Goal: Check status

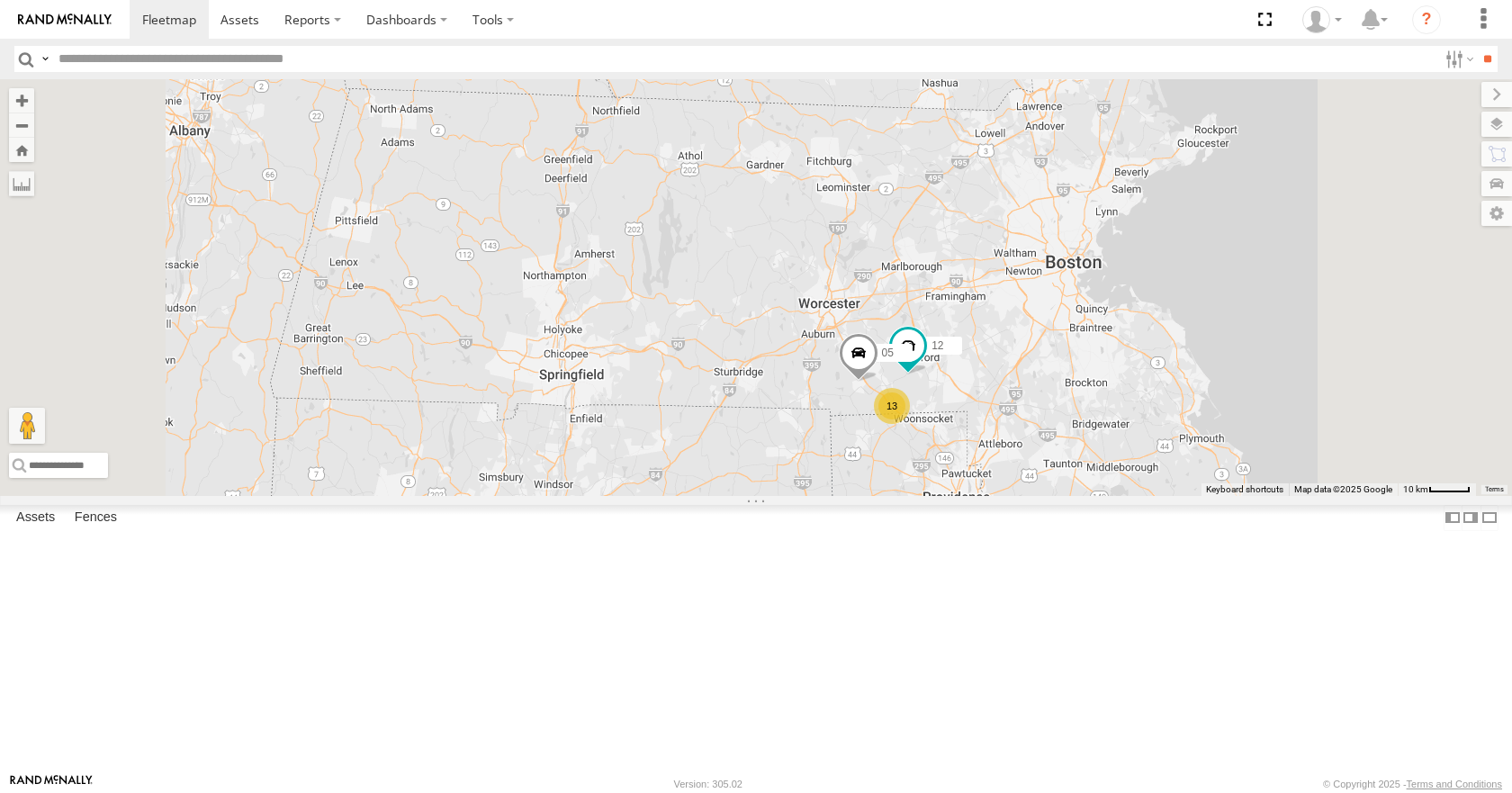
drag, startPoint x: 1328, startPoint y: 223, endPoint x: 1271, endPoint y: 366, distance: 153.9
click at [1271, 366] on div "35 14 08 13 12 05" at bounding box center [756, 287] width 1512 height 415
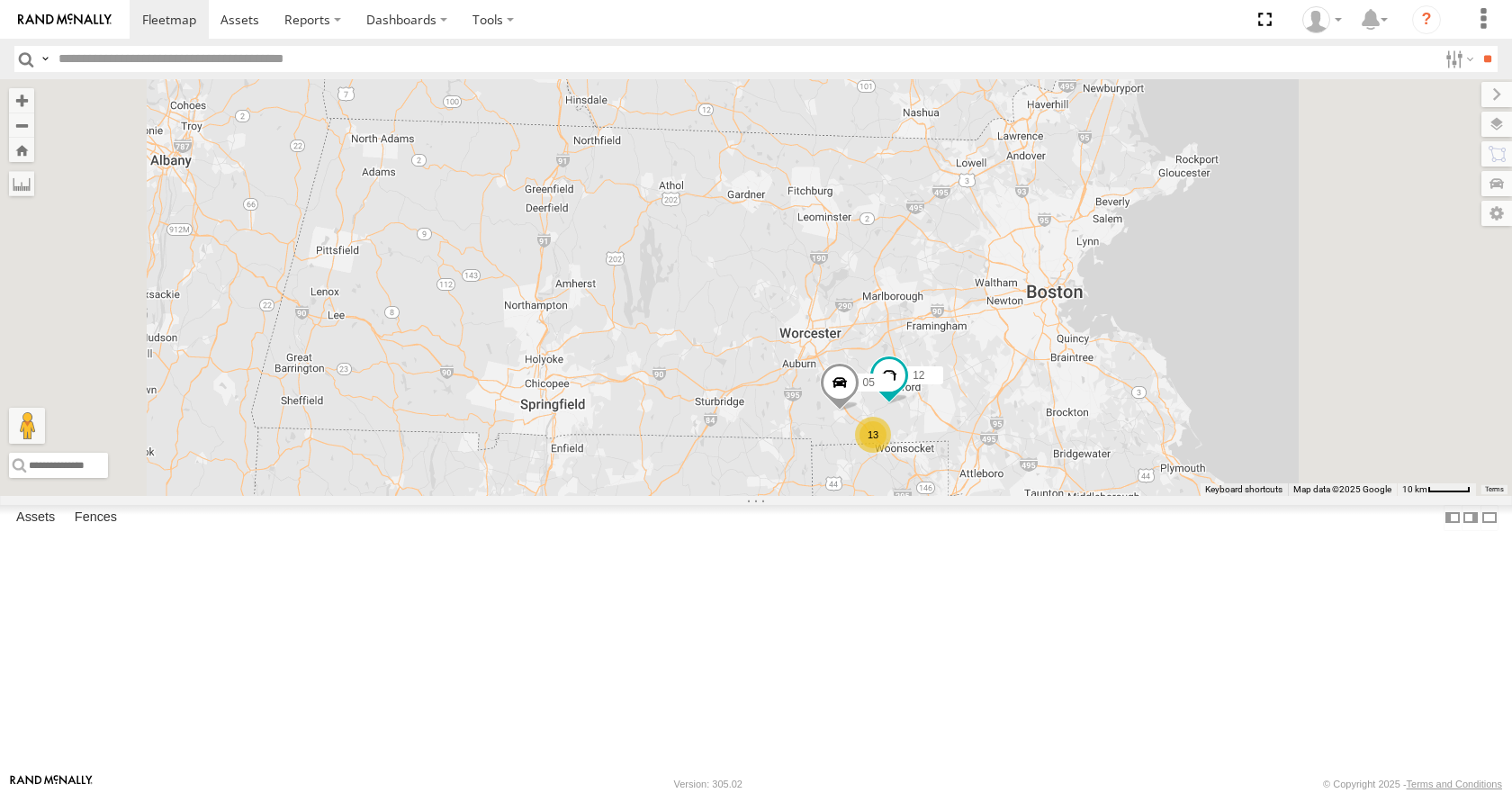
drag, startPoint x: 1245, startPoint y: 330, endPoint x: 1218, endPoint y: 367, distance: 45.8
click at [1218, 367] on div "35 14 08 13 12 05" at bounding box center [756, 287] width 1512 height 415
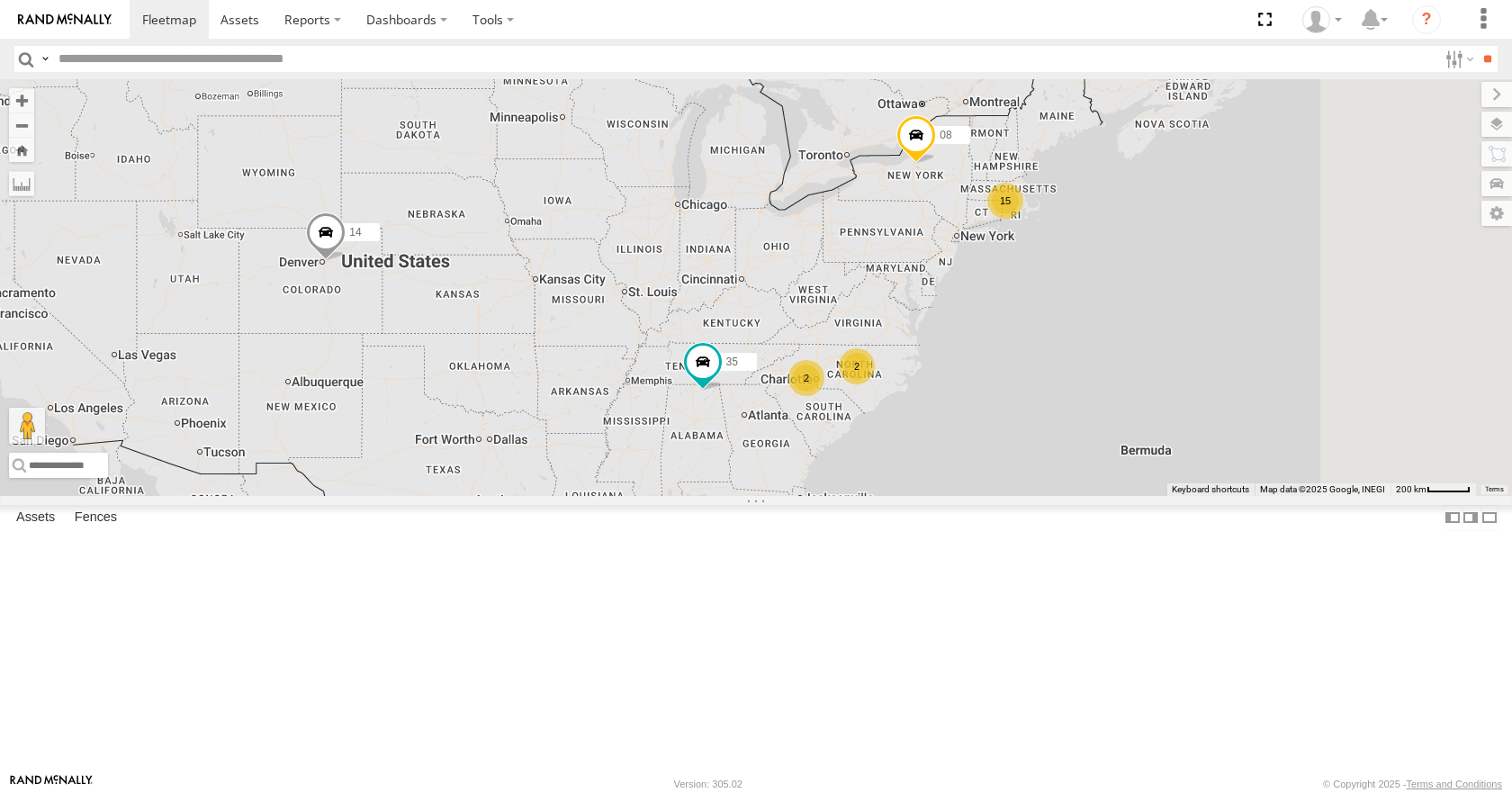
drag, startPoint x: 1106, startPoint y: 500, endPoint x: 986, endPoint y: 487, distance: 120.7
click at [986, 487] on div "15 35 14 08 2 2" at bounding box center [756, 287] width 1512 height 415
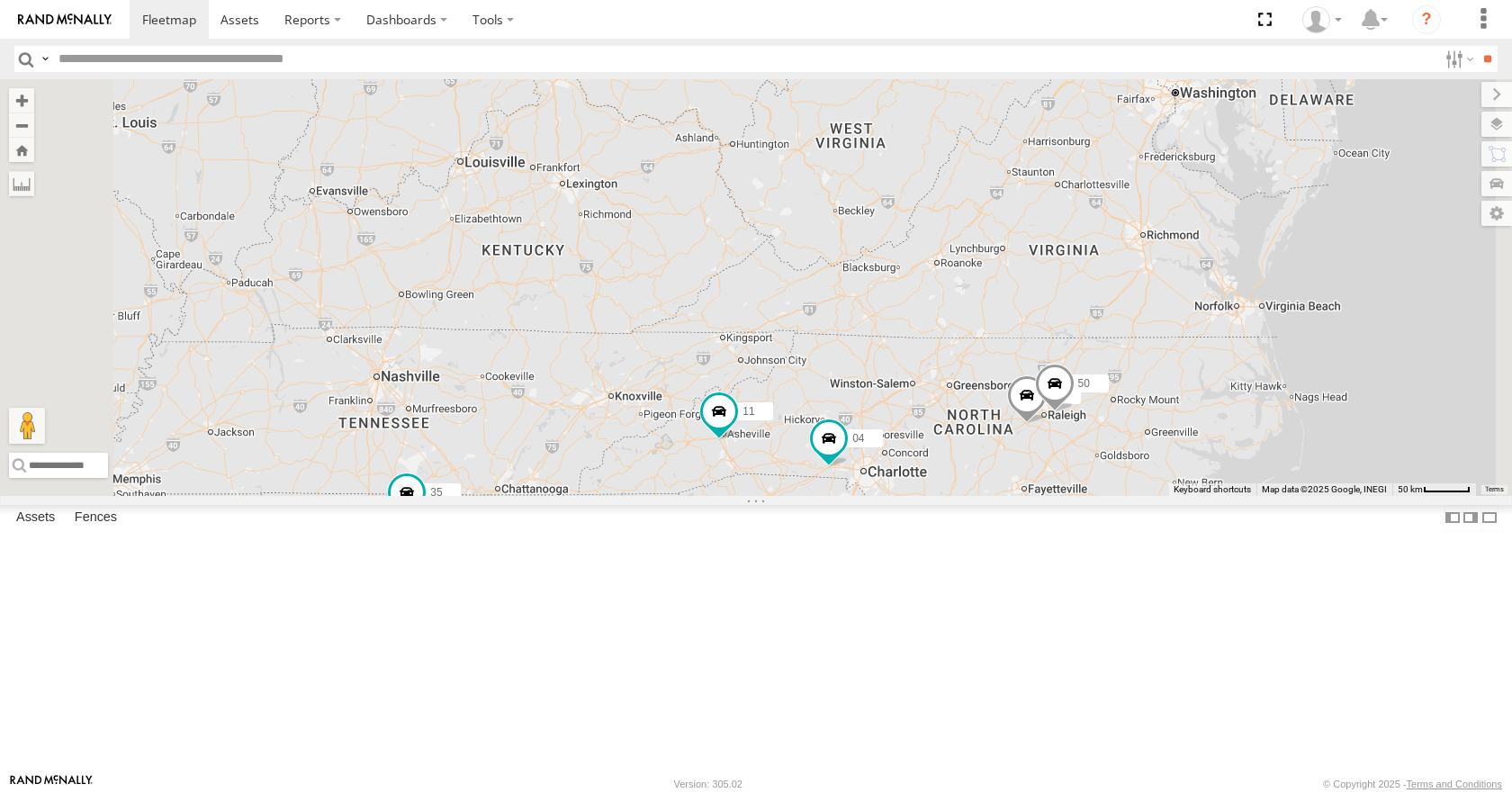
drag, startPoint x: 964, startPoint y: 311, endPoint x: 961, endPoint y: 347, distance: 36.1
click at [961, 347] on div "35 14 08 04 11 26 50" at bounding box center [756, 287] width 1512 height 415
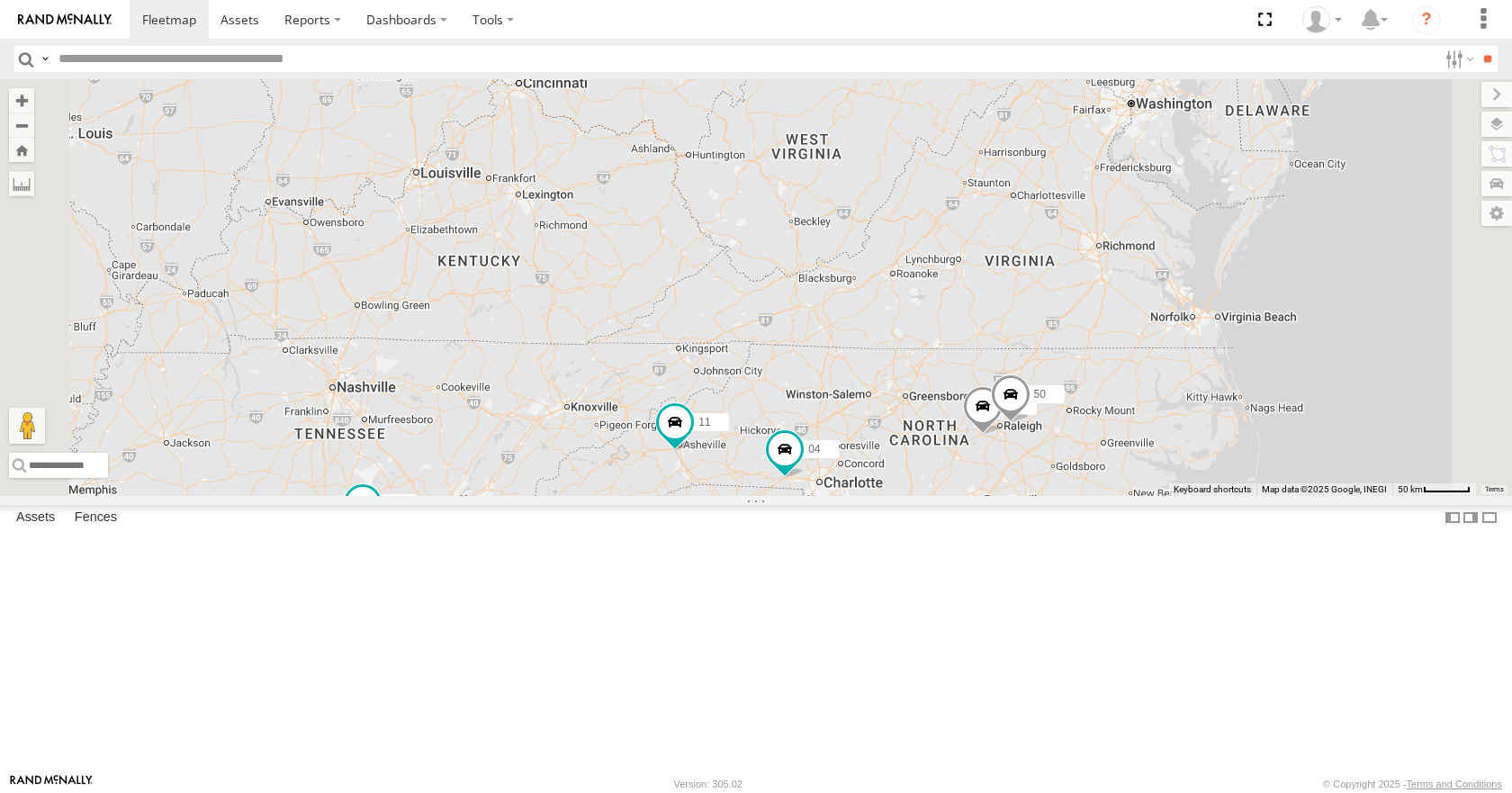
drag, startPoint x: 1078, startPoint y: 270, endPoint x: 1034, endPoint y: 260, distance: 45.1
click at [1034, 260] on div "35 14 08 04 11 26 50" at bounding box center [756, 287] width 1512 height 415
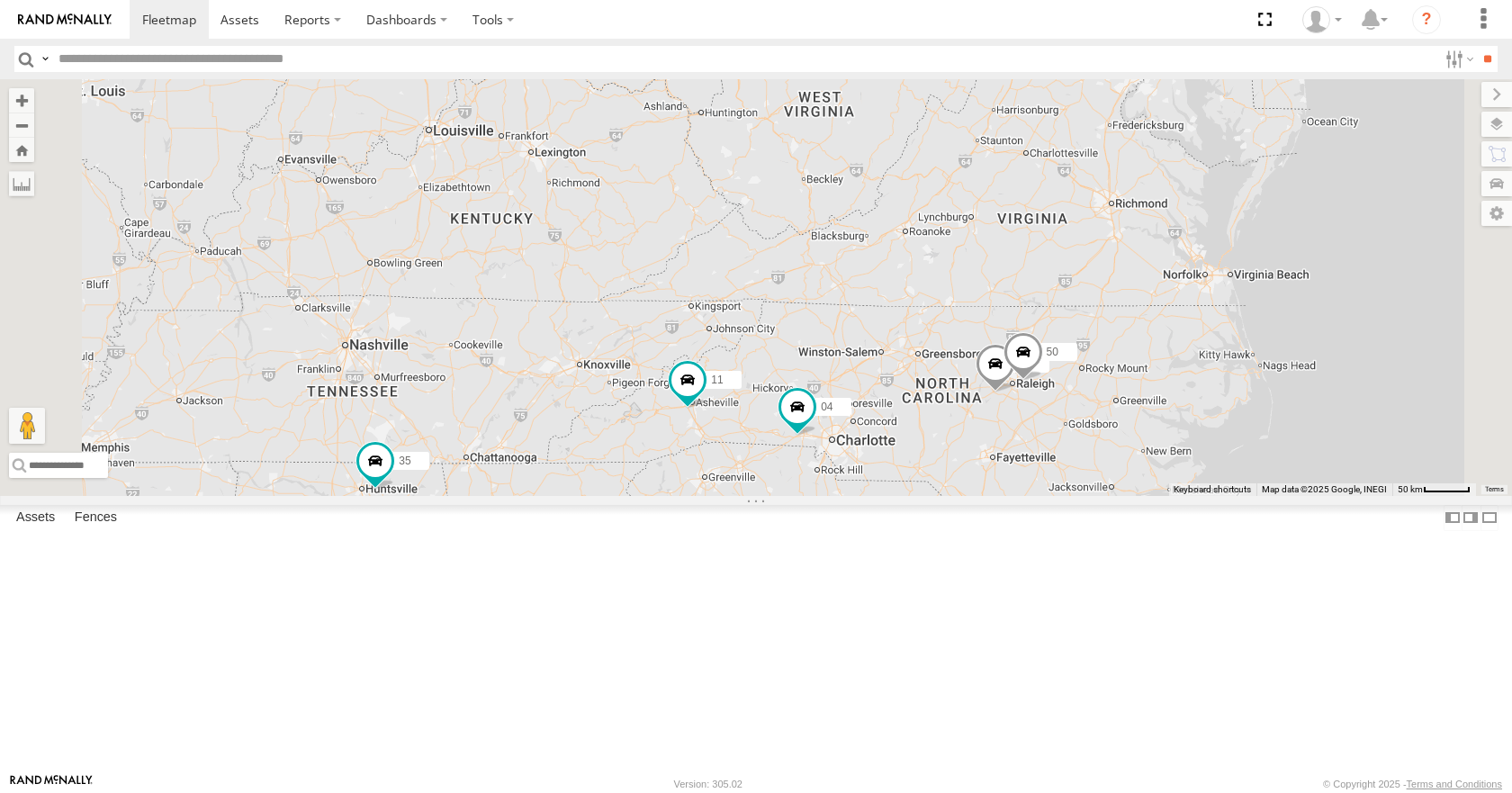
drag, startPoint x: 1033, startPoint y: 313, endPoint x: 1055, endPoint y: 276, distance: 43.0
click at [1055, 276] on div "35 14 08 04 11 26 50" at bounding box center [756, 287] width 1512 height 415
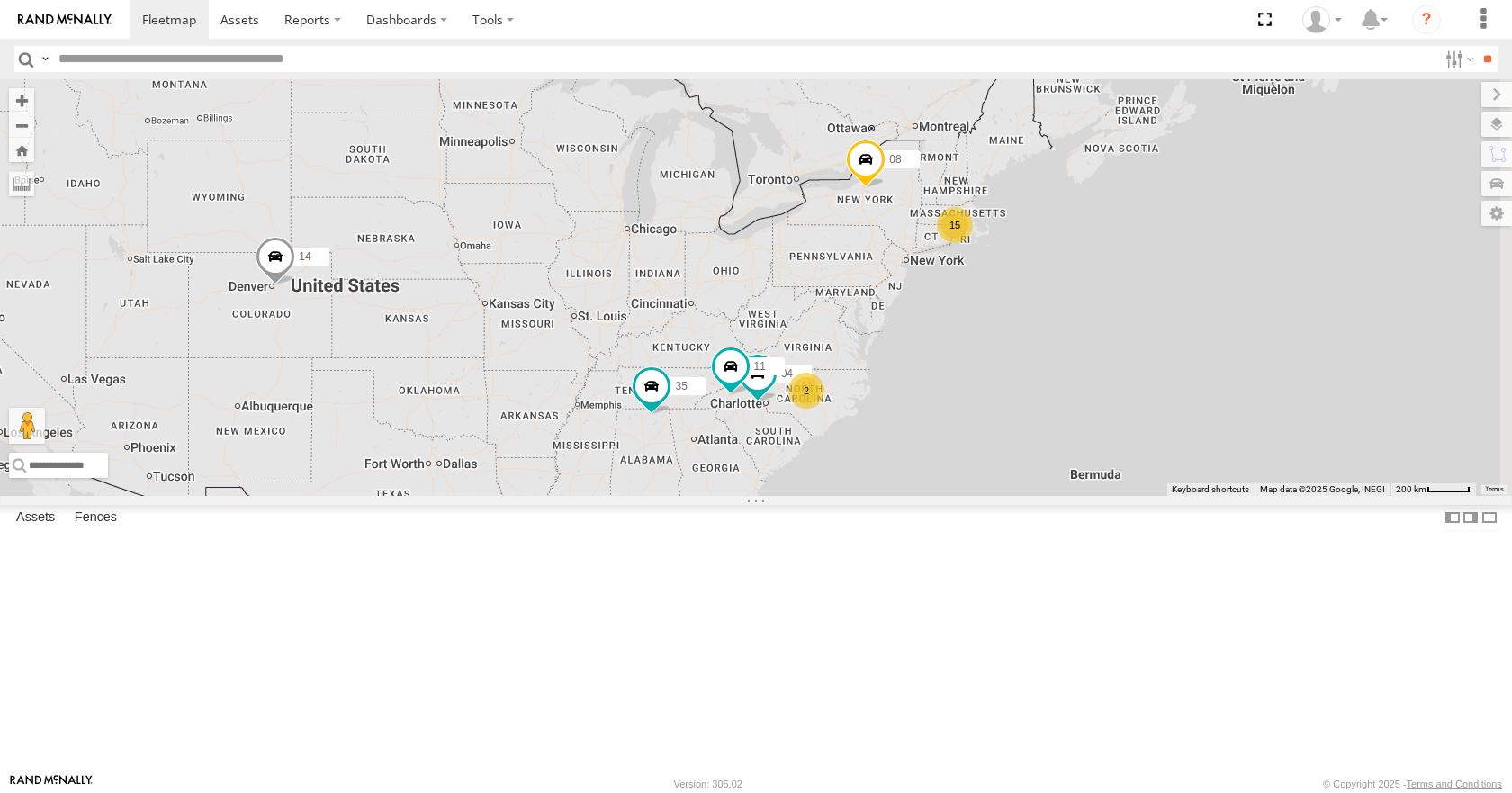
drag, startPoint x: 1213, startPoint y: 354, endPoint x: 1071, endPoint y: 371, distance: 143.0
click at [1071, 371] on div "35 04 11 15 14 08 2" at bounding box center [756, 287] width 1512 height 415
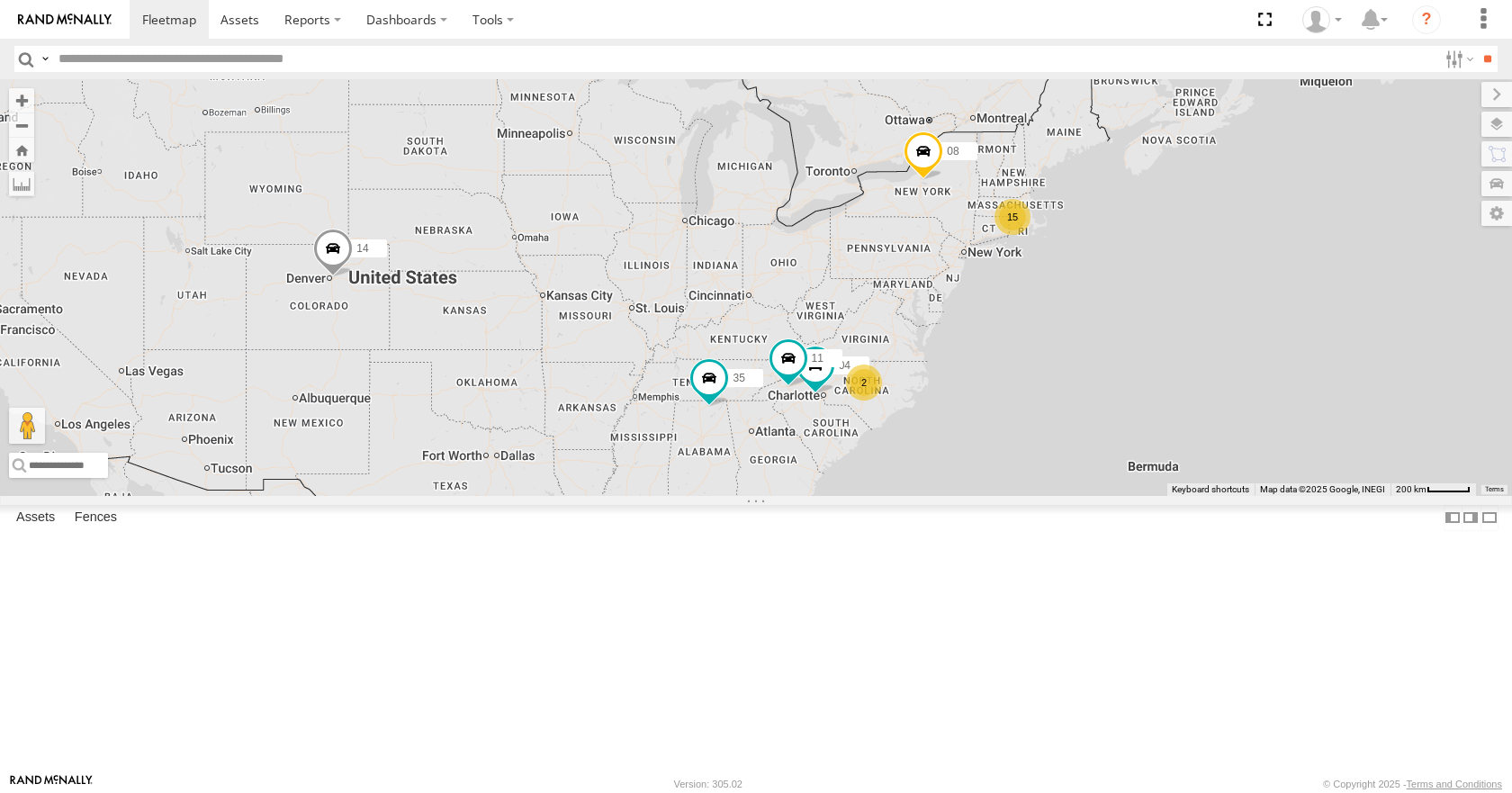
drag, startPoint x: 1051, startPoint y: 402, endPoint x: 1121, endPoint y: 392, distance: 70.7
click at [1121, 392] on div "35 04 11 15 14 08 2" at bounding box center [756, 287] width 1512 height 415
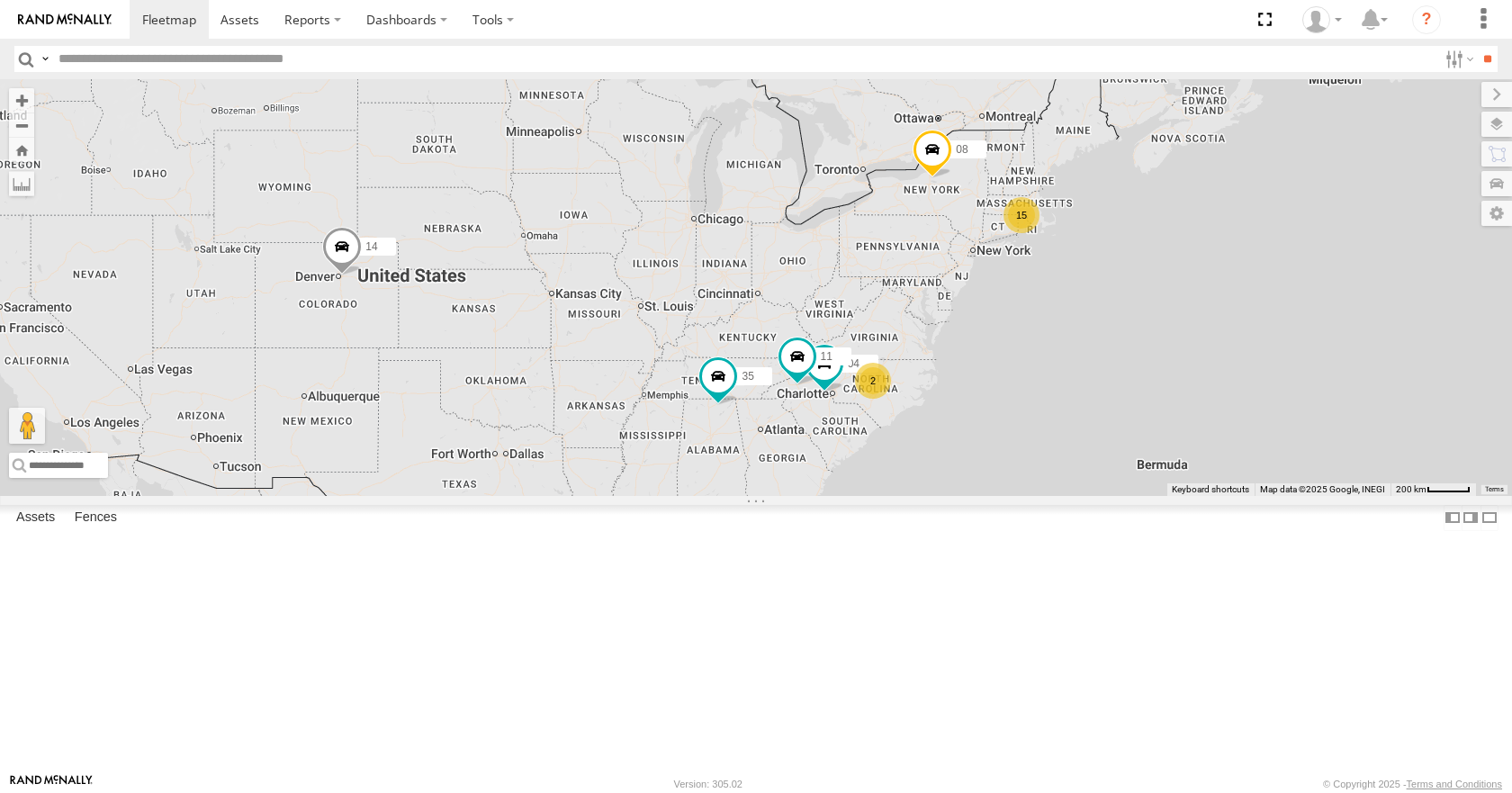
drag, startPoint x: 1111, startPoint y: 370, endPoint x: 1150, endPoint y: 376, distance: 39.5
click at [1150, 376] on div "35 04 11 15 14 08 2" at bounding box center [756, 287] width 1512 height 415
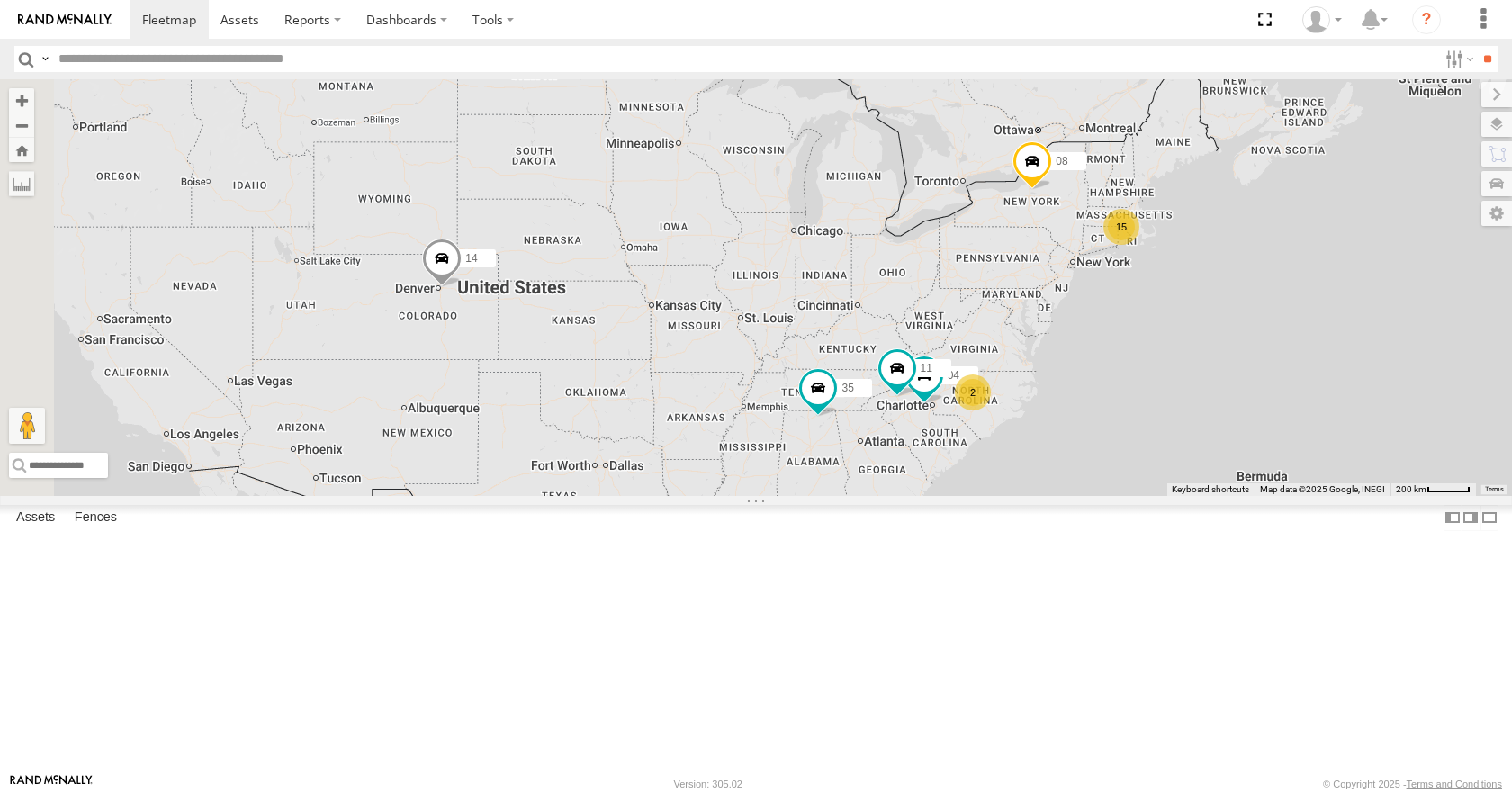
drag, startPoint x: 1194, startPoint y: 396, endPoint x: 1232, endPoint y: 396, distance: 38.0
click at [1232, 396] on div "35 04 11 15 14 08 2" at bounding box center [756, 287] width 1512 height 415
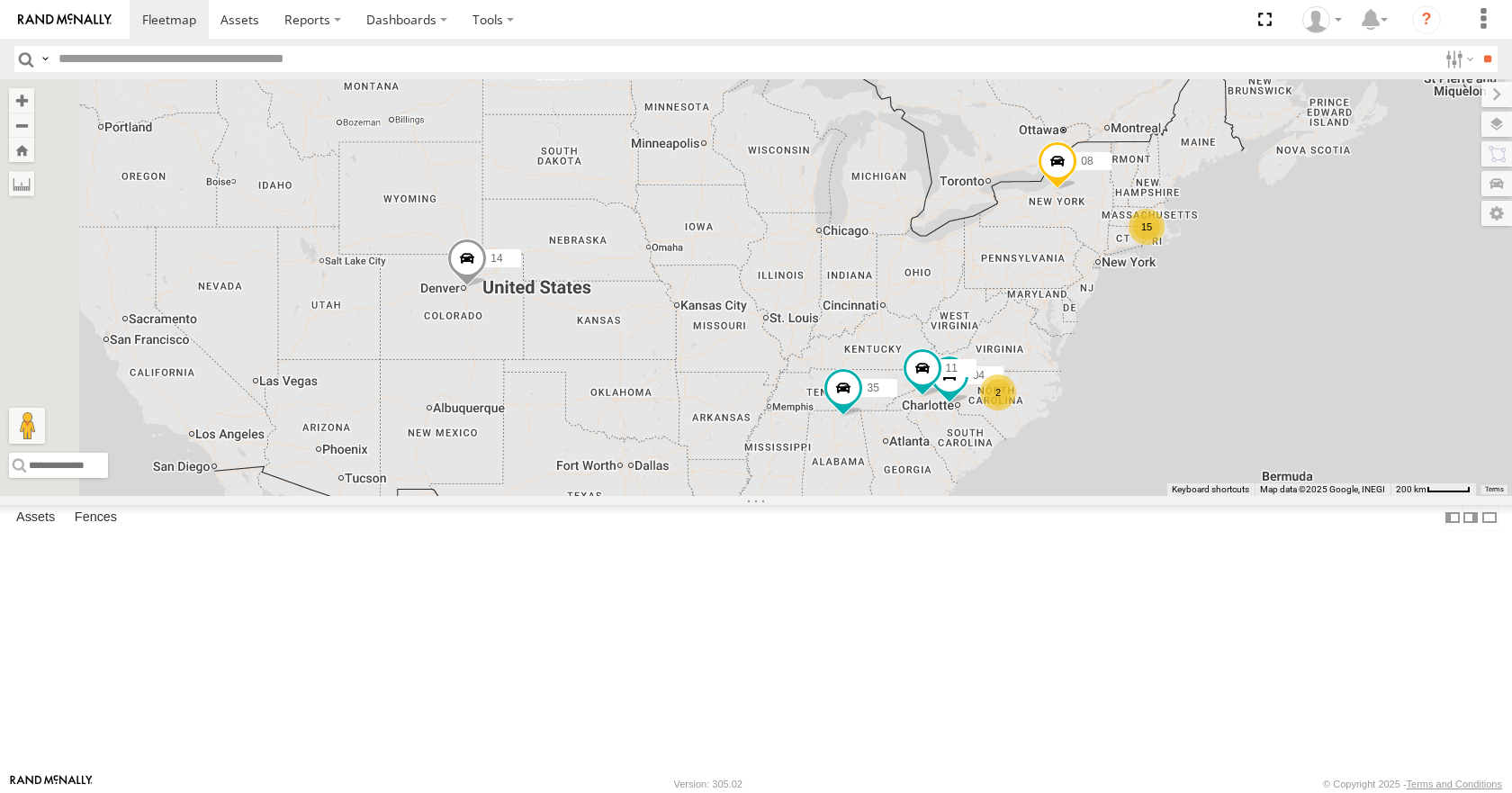
drag, startPoint x: 1217, startPoint y: 397, endPoint x: 1245, endPoint y: 397, distance: 28.0
click at [1245, 397] on div "35 04 11 15 14 08 2" at bounding box center [756, 287] width 1512 height 415
drag, startPoint x: 1245, startPoint y: 396, endPoint x: 1255, endPoint y: 396, distance: 10.0
click at [1255, 396] on div "35 04 11 15 14 08 2" at bounding box center [756, 287] width 1512 height 415
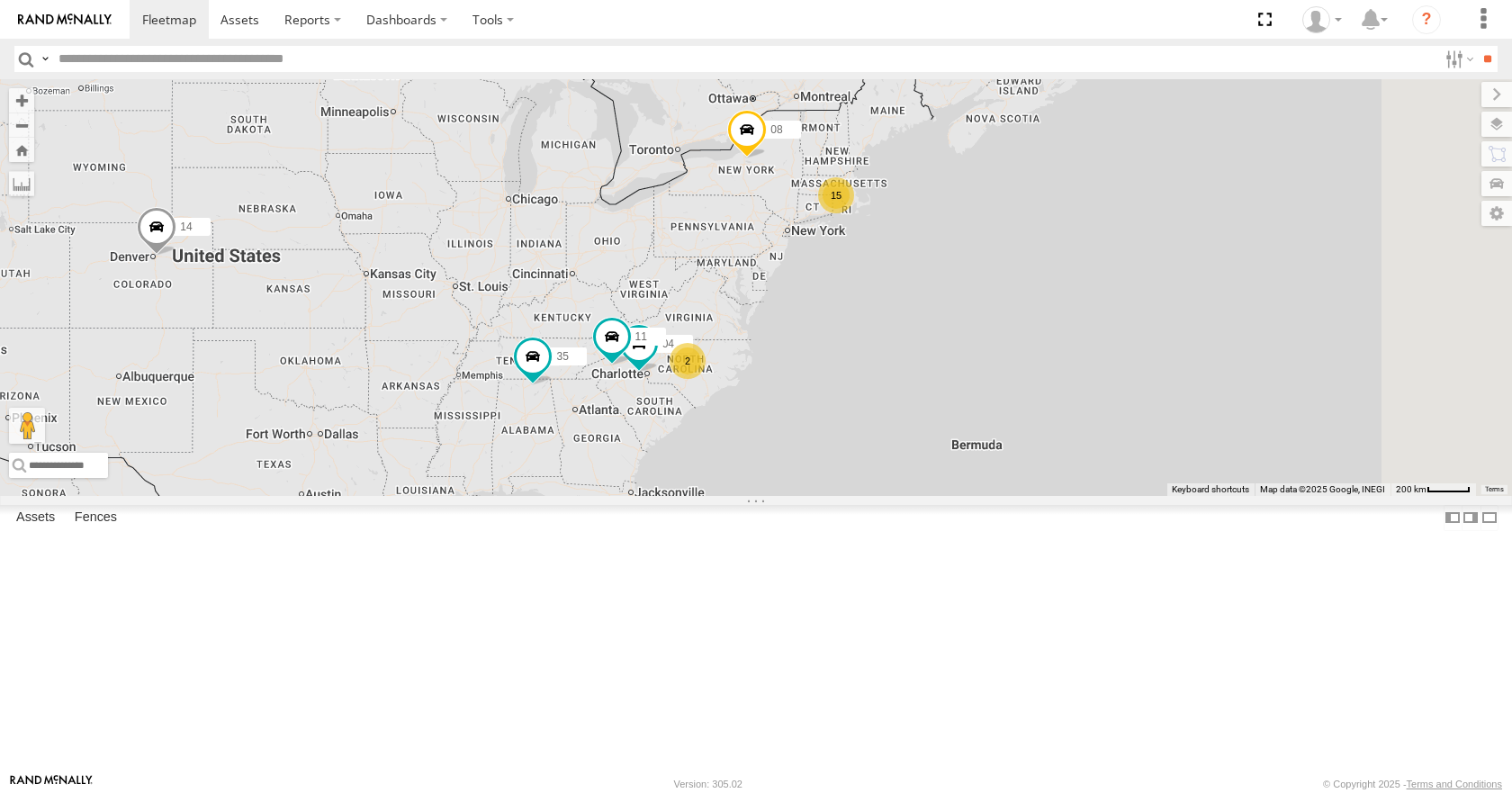
drag, startPoint x: 1199, startPoint y: 363, endPoint x: 860, endPoint y: 331, distance: 340.5
click at [860, 331] on div "35 04 11 15 14 08 2" at bounding box center [756, 287] width 1512 height 415
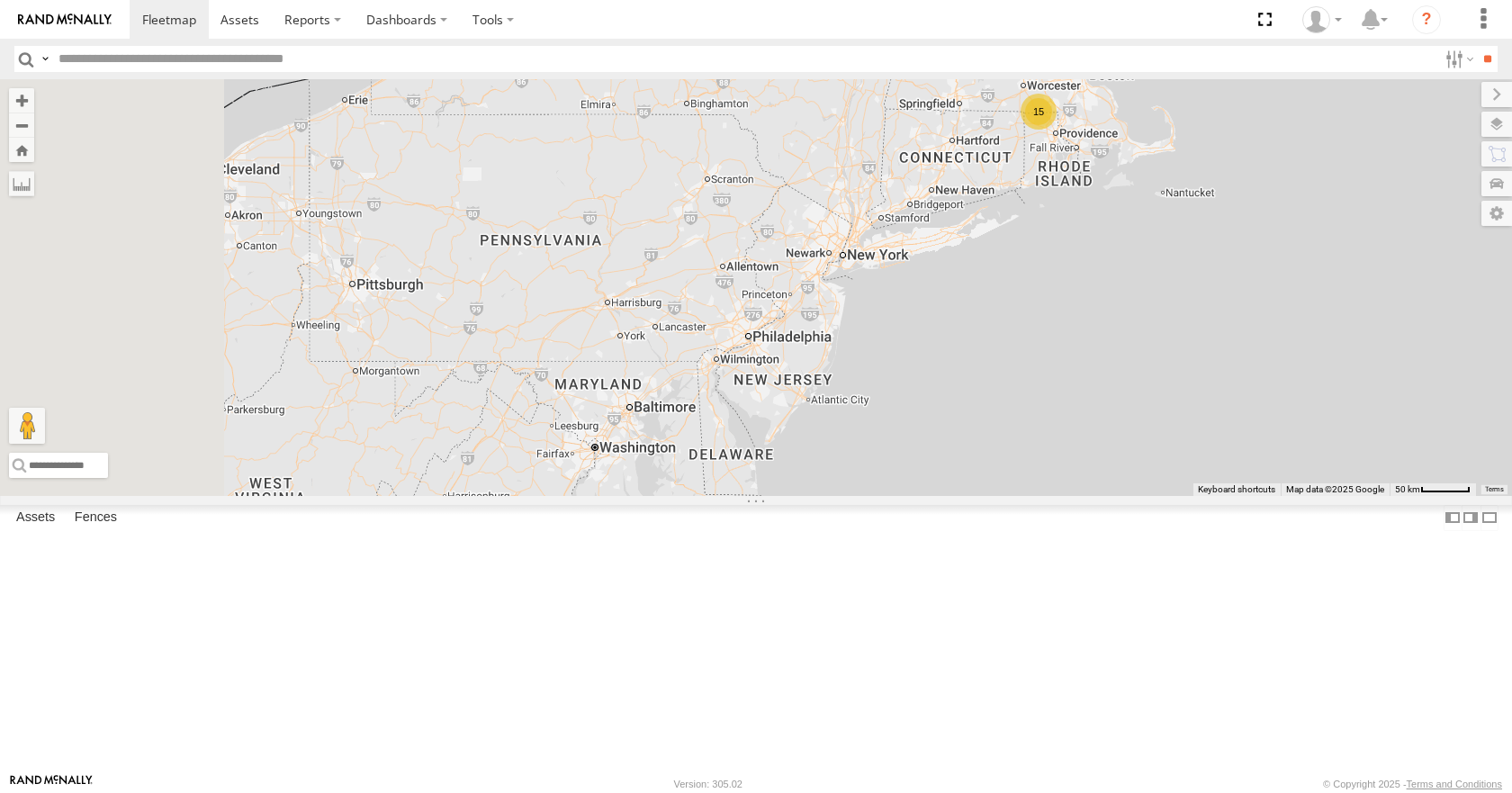
drag, startPoint x: 1042, startPoint y: 386, endPoint x: 1222, endPoint y: 247, distance: 227.4
click at [1222, 247] on div "35 04 11 14 08 15" at bounding box center [756, 287] width 1512 height 415
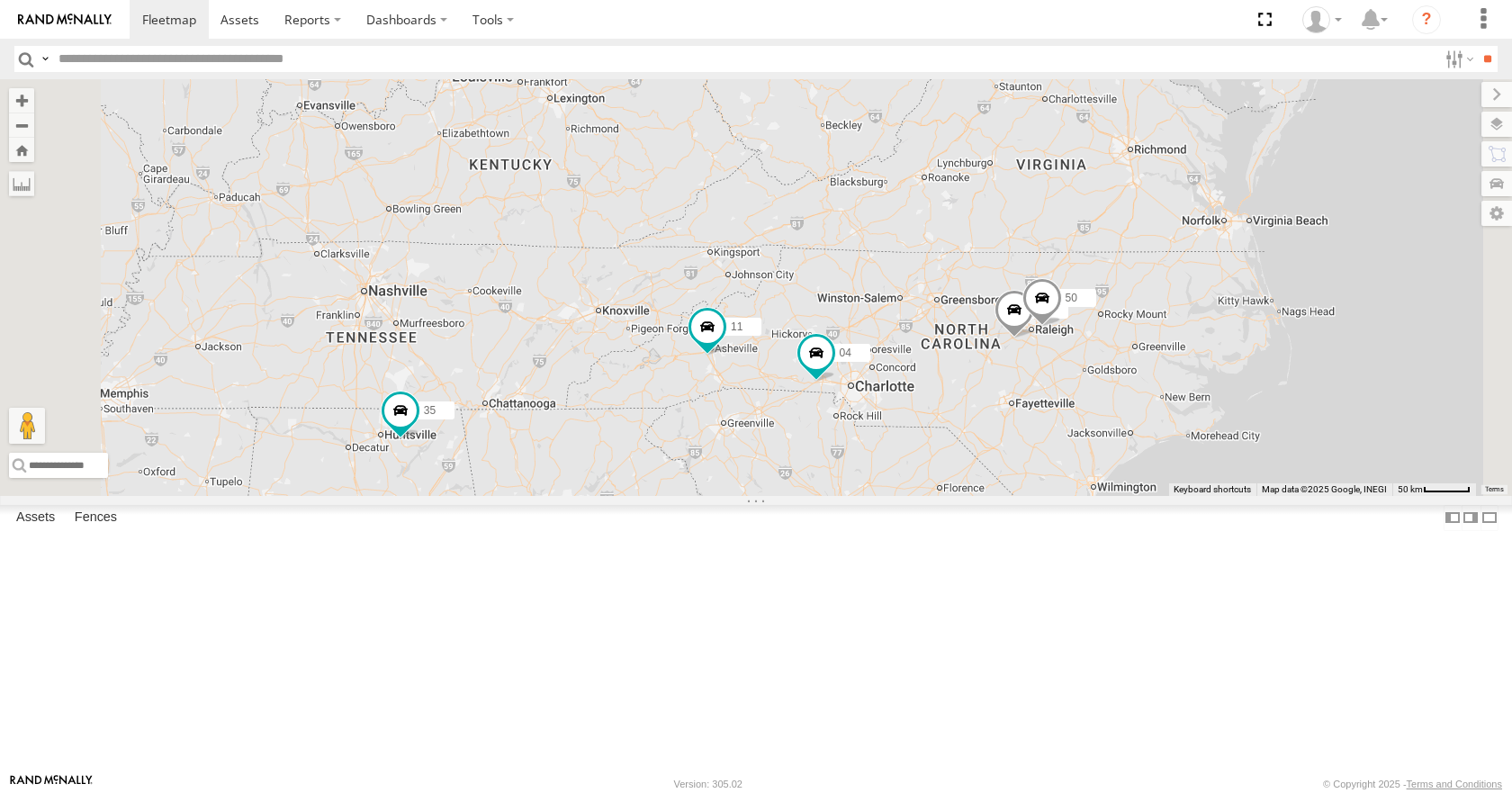
drag, startPoint x: 715, startPoint y: 618, endPoint x: 896, endPoint y: 571, distance: 187.0
click at [896, 495] on div "35 14 08 04 11 26 50" at bounding box center [756, 287] width 1512 height 415
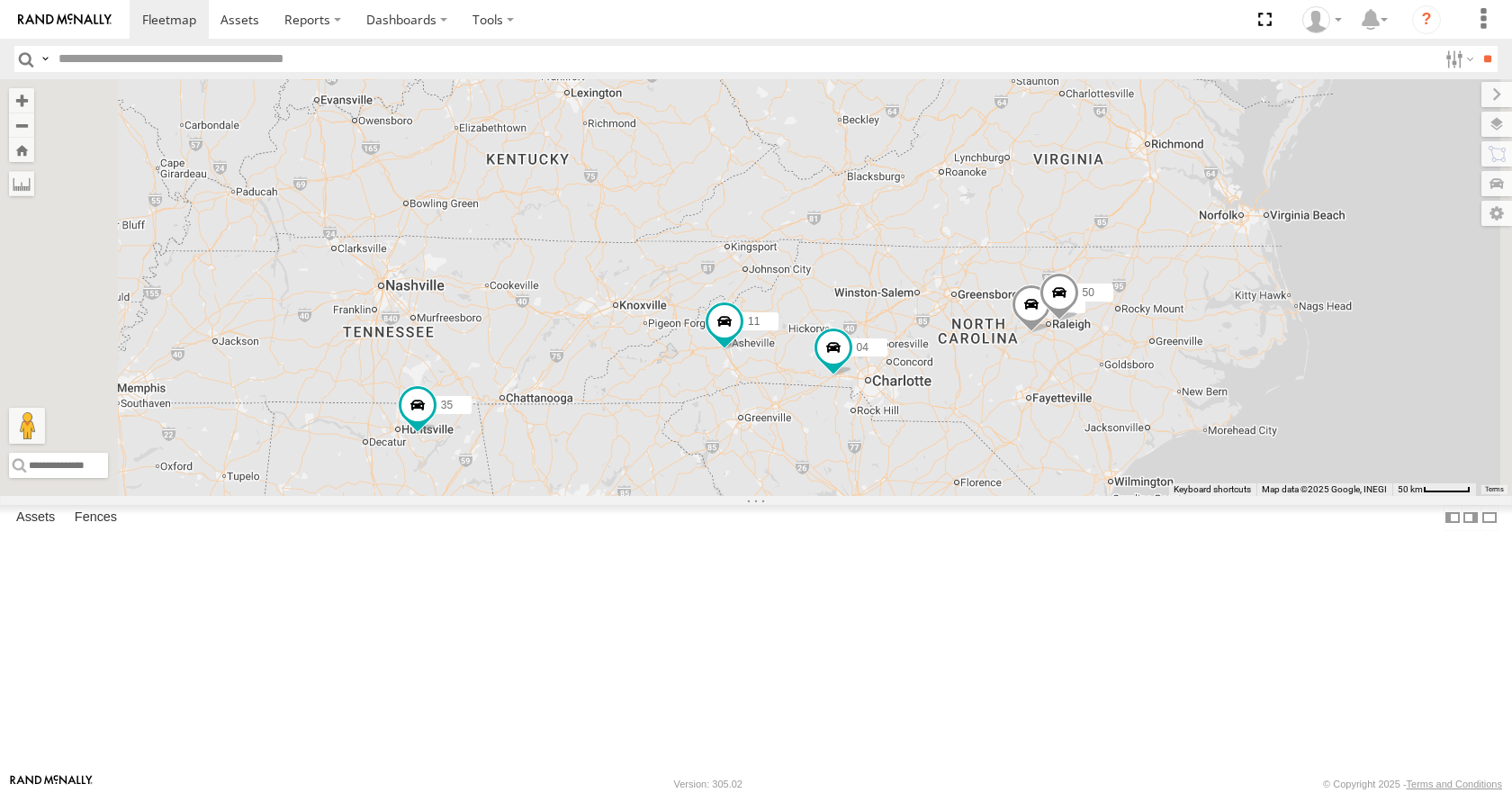
drag, startPoint x: 887, startPoint y: 529, endPoint x: 905, endPoint y: 522, distance: 19.3
click at [905, 495] on div "35 14 08 04 11 26 50" at bounding box center [756, 287] width 1512 height 415
